Goal: Find specific page/section: Find specific page/section

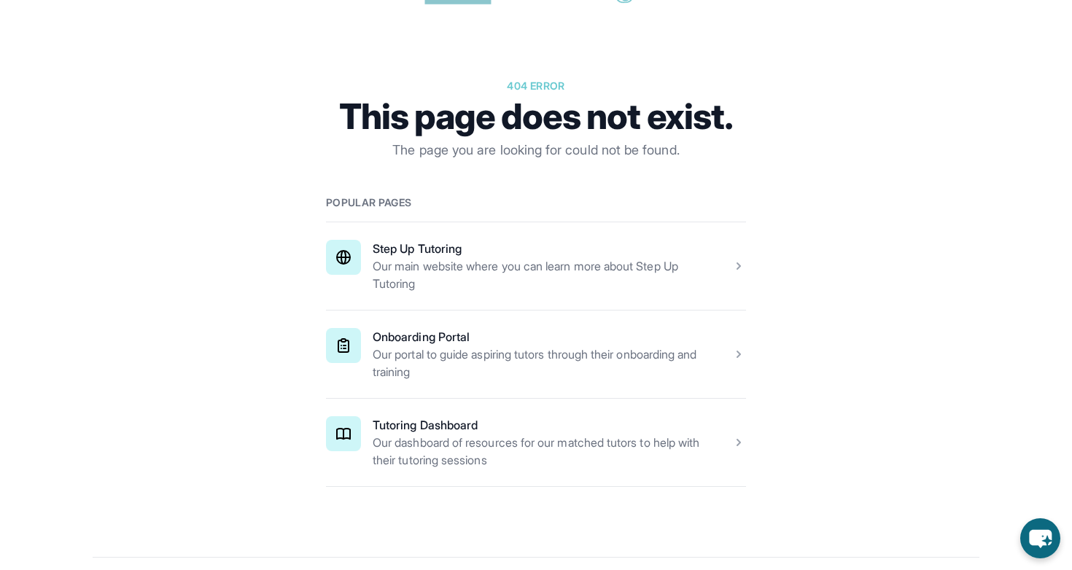
scroll to position [127, 0]
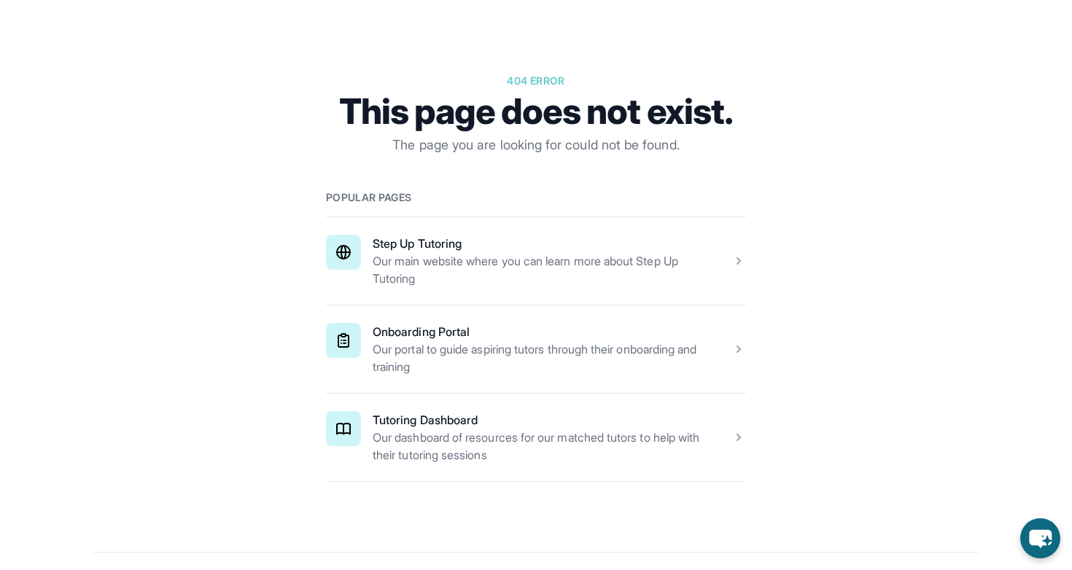
click at [575, 443] on span at bounding box center [536, 438] width 420 height 88
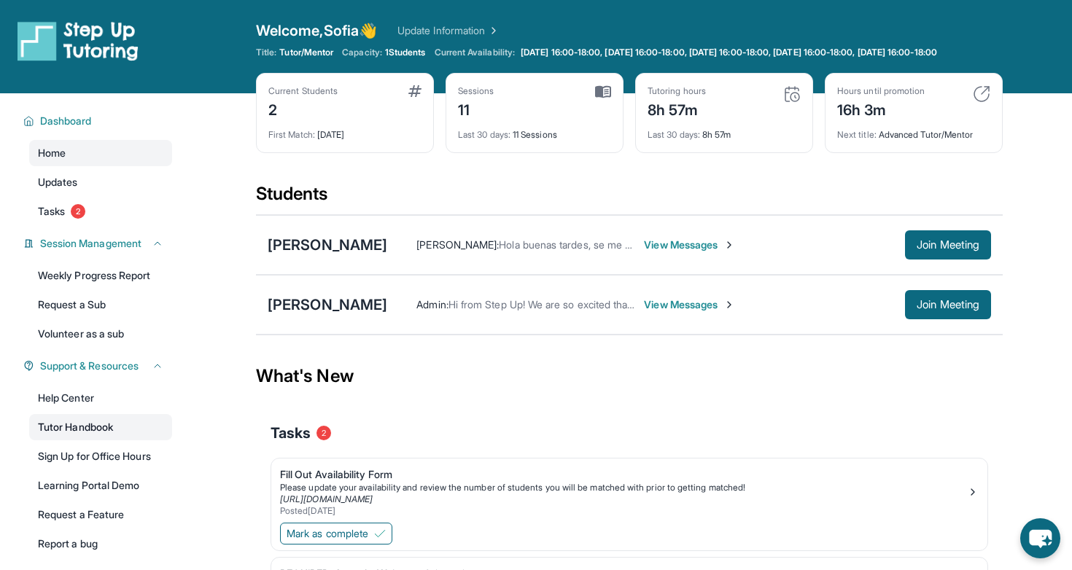
scroll to position [117, 0]
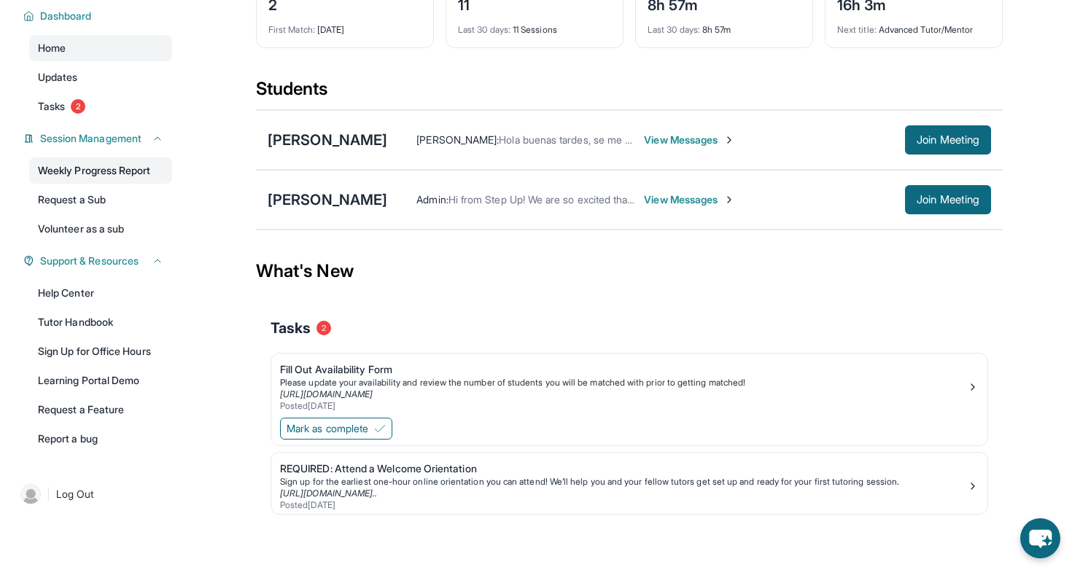
click at [104, 182] on link "Weekly Progress Report" at bounding box center [100, 171] width 143 height 26
click at [341, 141] on div "[PERSON_NAME]" at bounding box center [328, 140] width 120 height 20
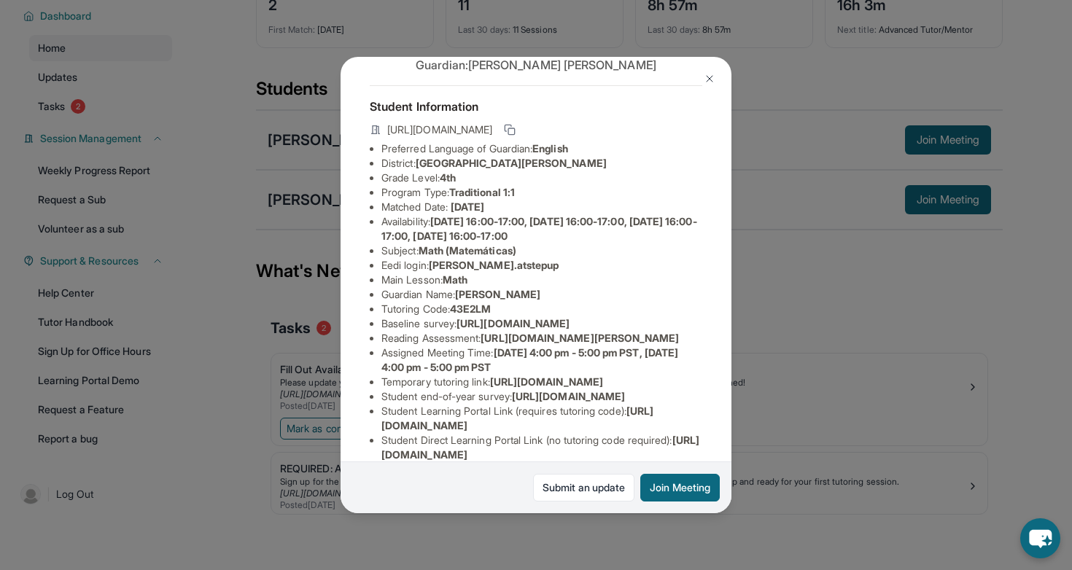
scroll to position [49, 0]
drag, startPoint x: 435, startPoint y: 265, endPoint x: 526, endPoint y: 265, distance: 91.2
click at [526, 265] on li "Eedi login : [PERSON_NAME].atstepup" at bounding box center [541, 267] width 321 height 15
copy span "[PERSON_NAME].atstepup"
